Goal: Transaction & Acquisition: Purchase product/service

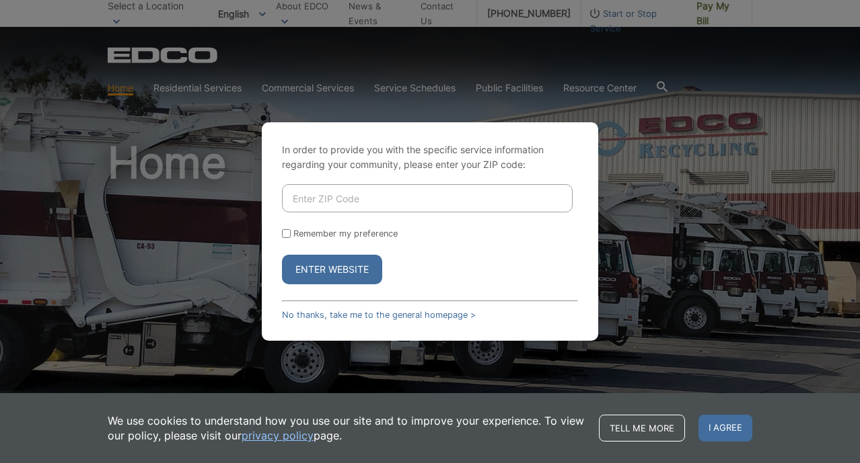
click at [385, 197] on input "Enter ZIP Code" at bounding box center [427, 198] width 291 height 28
type input "92024"
click at [284, 232] on input "Remember my preference" at bounding box center [286, 233] width 9 height 9
checkbox input "true"
click at [324, 268] on button "Enter Website" at bounding box center [332, 270] width 100 height 30
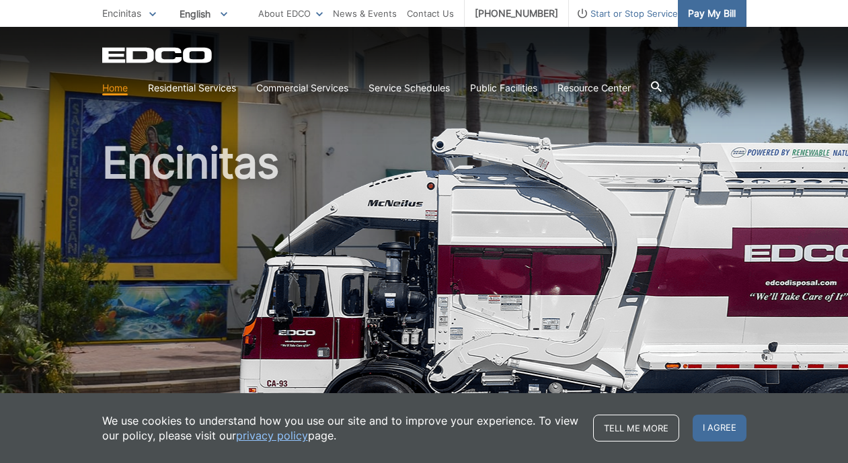
click at [705, 14] on span "Pay My Bill" at bounding box center [712, 13] width 48 height 15
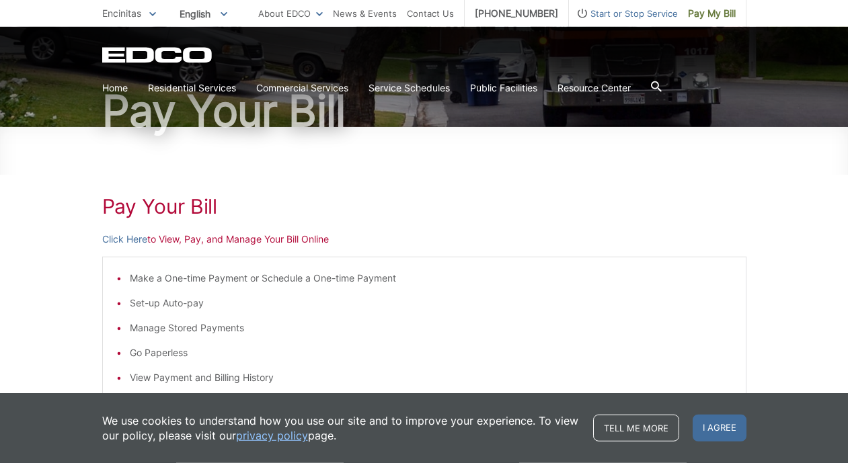
scroll to position [206, 0]
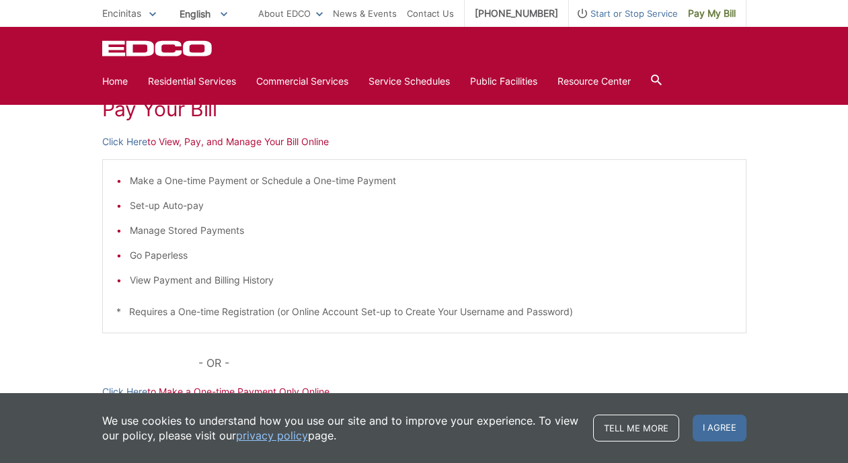
click at [307, 183] on li "Make a One-time Payment or Schedule a One-time Payment" at bounding box center [431, 181] width 603 height 15
click at [135, 145] on link "Click Here" at bounding box center [124, 142] width 45 height 15
